Goal: Transaction & Acquisition: Purchase product/service

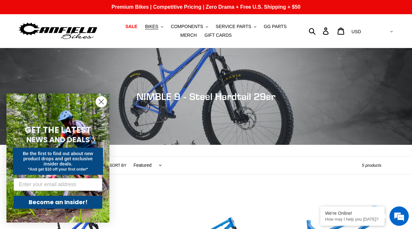
click at [101, 99] on circle "Close dialog" at bounding box center [101, 101] width 11 height 11
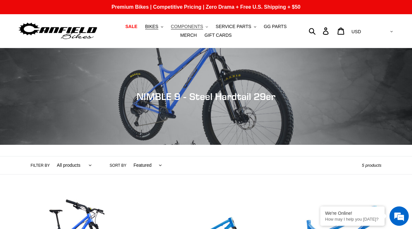
click at [185, 26] on span "COMPONENTS" at bounding box center [187, 26] width 32 height 5
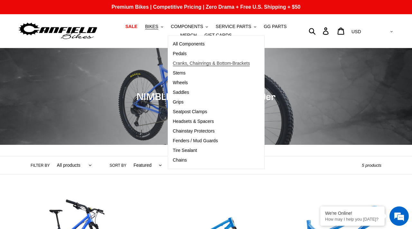
click at [183, 64] on span "Cranks, Chainrings & Bottom-Brackets" at bounding box center [211, 63] width 77 height 5
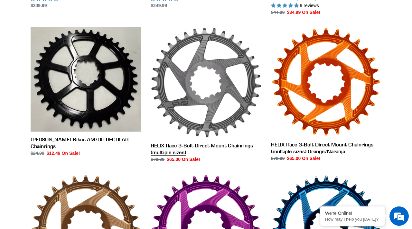
scroll to position [317, 0]
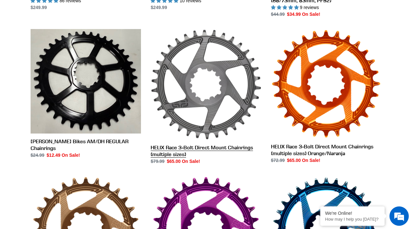
click at [212, 71] on link "HELIX Race 3-Bolt Direct Mount Chainrings (multiple sizes)" at bounding box center [206, 97] width 110 height 136
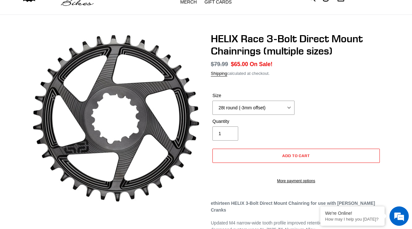
scroll to position [36, 0]
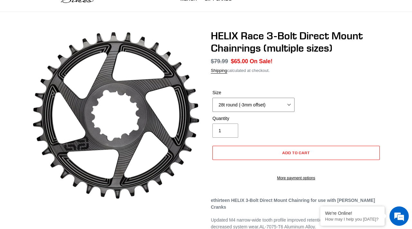
click at [245, 102] on select "28t round (-3mm offset) 30t round (-3mm offset) 32t round (-3mm offset) 34t rou…" at bounding box center [254, 105] width 82 height 14
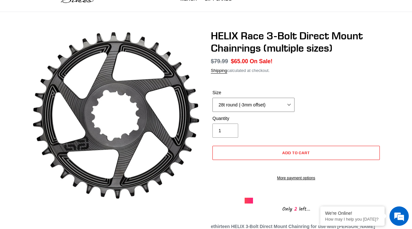
select select "32t round (-3mm offset)"
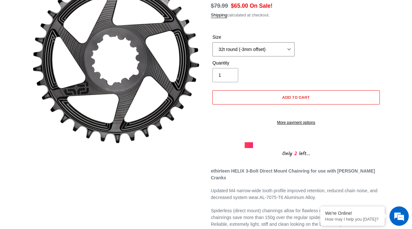
scroll to position [0, 0]
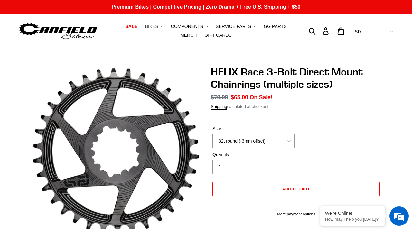
click at [146, 30] on button "BIKES .cls-1{fill:#231f20}" at bounding box center [154, 26] width 24 height 9
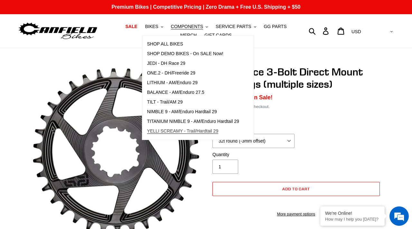
click at [170, 127] on link "YELLI SCREAMY - Trail/Hardtail 29" at bounding box center [193, 131] width 102 height 10
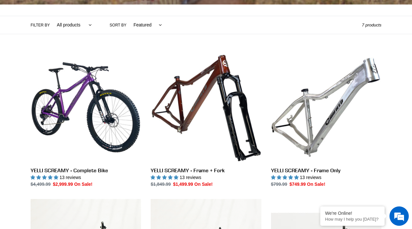
scroll to position [141, 0]
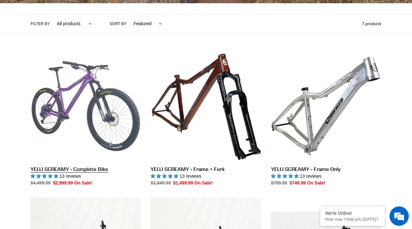
click at [134, 127] on link "YELLI SCREAMY - Complete Bike" at bounding box center [86, 119] width 110 height 136
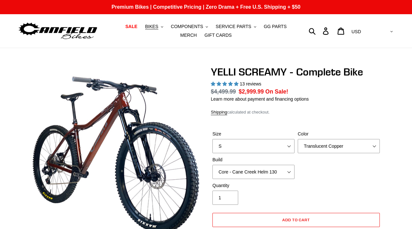
select select "highest-rating"
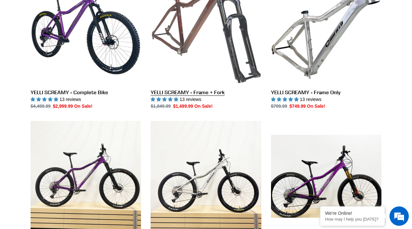
scroll to position [258, 0]
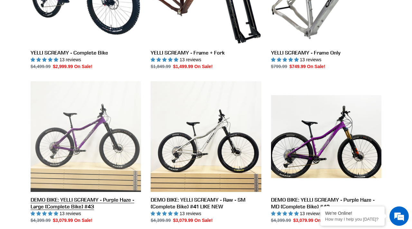
click at [124, 145] on link "DEMO BIKE: YELLI SCREAMY - Purple Haze - Large (Complete Bike) #43" at bounding box center [86, 152] width 110 height 142
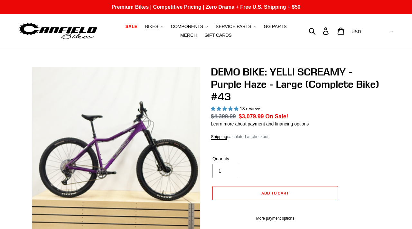
select select "highest-rating"
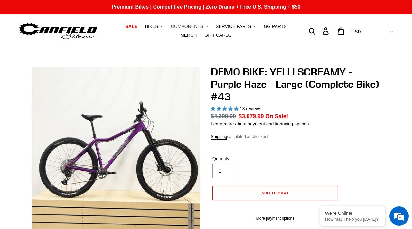
click at [171, 25] on span "COMPONENTS" at bounding box center [187, 26] width 32 height 5
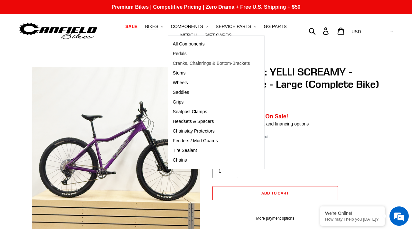
click at [181, 61] on span "Cranks, Chainrings & Bottom-Brackets" at bounding box center [211, 63] width 77 height 5
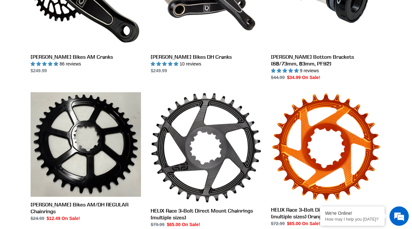
scroll to position [256, 0]
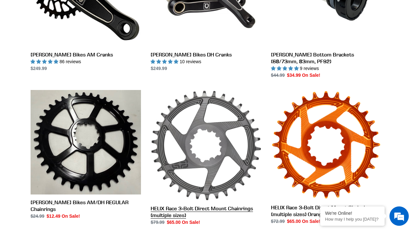
click at [208, 128] on link "HELIX Race 3-Bolt Direct Mount Chainrings (multiple sizes)" at bounding box center [206, 158] width 110 height 136
